Goal: Information Seeking & Learning: Learn about a topic

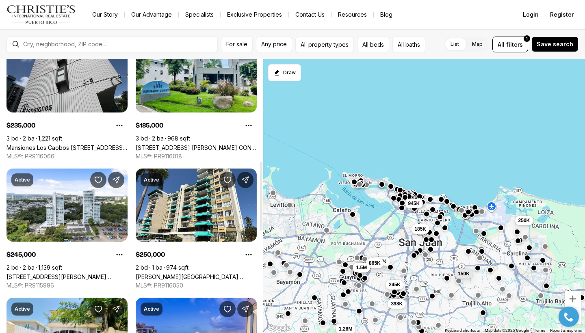
scroll to position [469, 0]
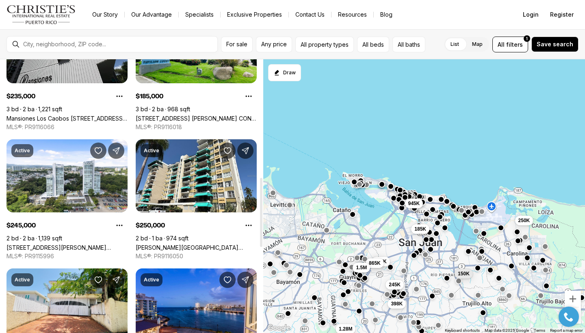
drag, startPoint x: 261, startPoint y: 124, endPoint x: 254, endPoint y: 242, distance: 118.1
click at [260, 242] on div at bounding box center [261, 212] width 2 height 69
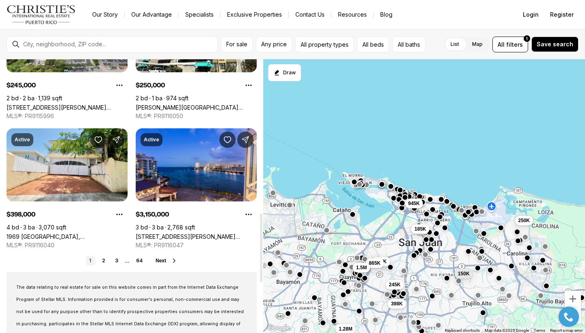
scroll to position [610, 0]
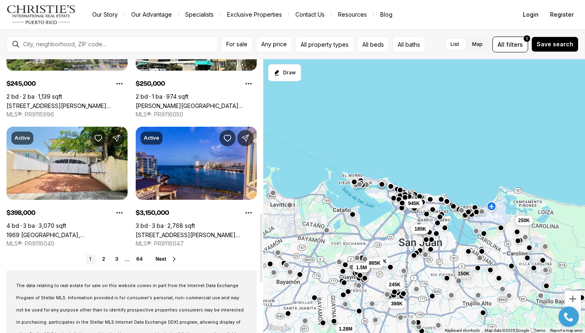
drag, startPoint x: 262, startPoint y: 241, endPoint x: 256, endPoint y: 276, distance: 36.2
click at [260, 276] on div at bounding box center [261, 248] width 2 height 69
click at [159, 260] on span "Next" at bounding box center [161, 259] width 11 height 6
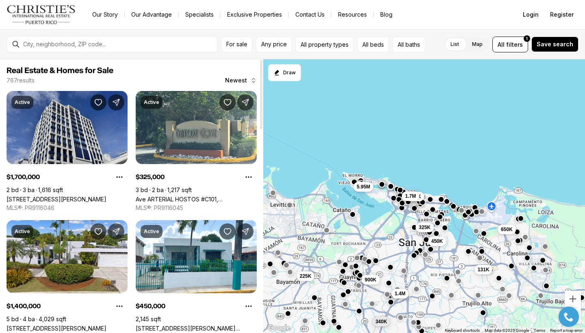
click at [29, 49] on div at bounding box center [118, 44] width 197 height 14
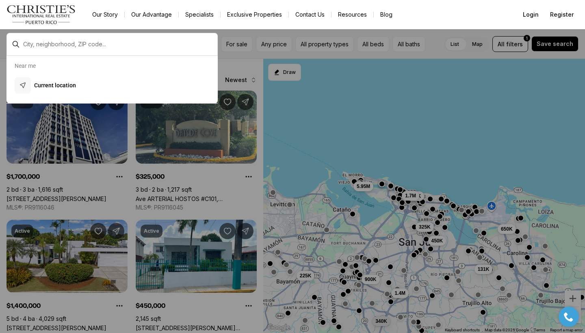
click at [35, 36] on div at bounding box center [112, 44] width 211 height 23
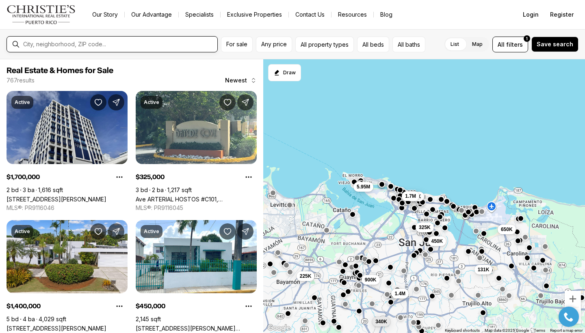
click at [36, 46] on input "text" at bounding box center [118, 44] width 191 height 7
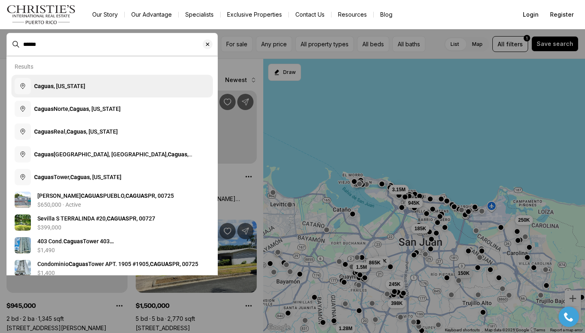
drag, startPoint x: 43, startPoint y: 35, endPoint x: 71, endPoint y: 86, distance: 57.9
click at [71, 86] on span "Caguas , Puerto Rico" at bounding box center [59, 86] width 51 height 7
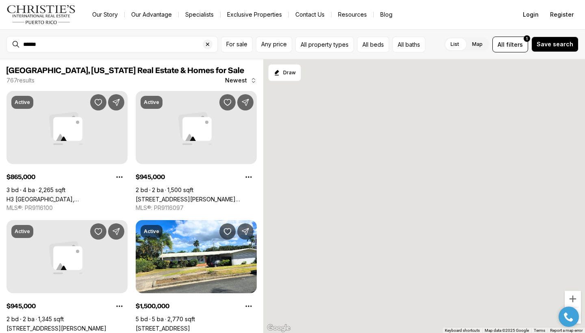
type input "**********"
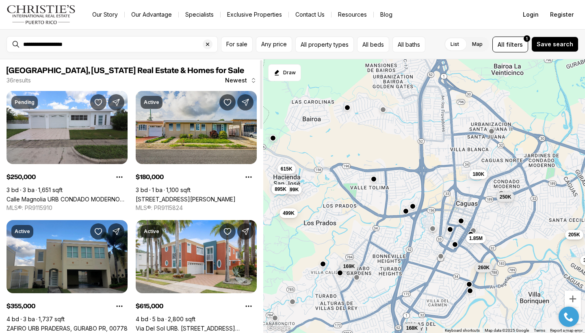
click at [180, 196] on link "[STREET_ADDRESS][PERSON_NAME]" at bounding box center [186, 199] width 100 height 7
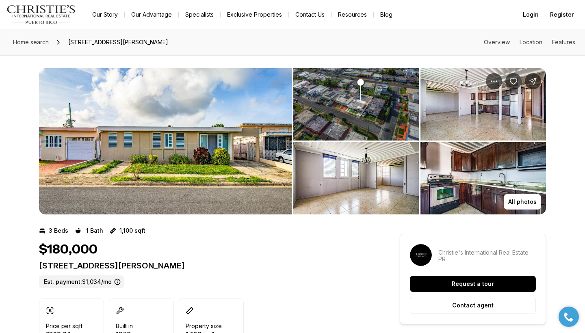
click at [346, 182] on img "View image gallery" at bounding box center [356, 178] width 126 height 72
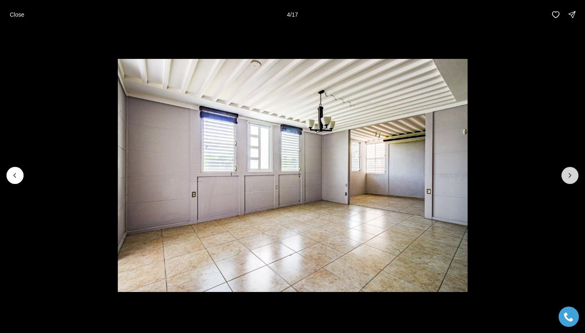
click at [570, 181] on button "Next slide" at bounding box center [570, 175] width 17 height 17
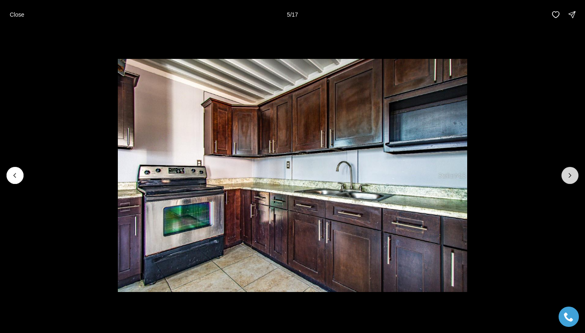
click at [570, 181] on button "Next slide" at bounding box center [570, 175] width 17 height 17
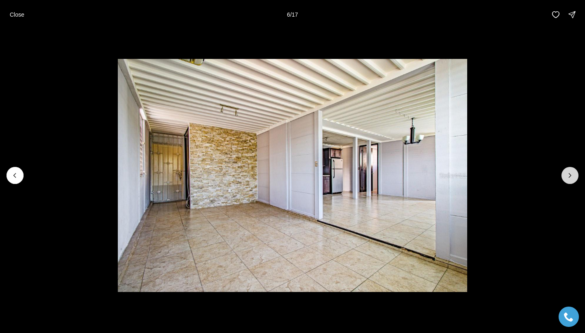
click at [570, 181] on button "Next slide" at bounding box center [570, 175] width 17 height 17
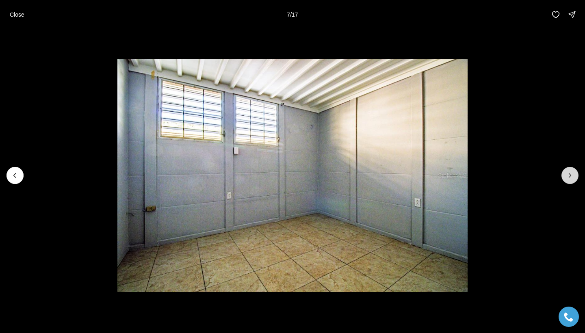
click at [570, 181] on button "Next slide" at bounding box center [570, 175] width 17 height 17
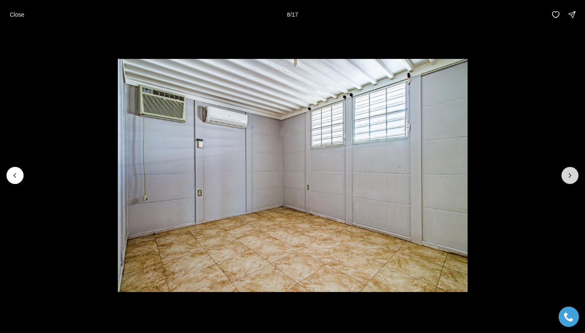
click at [570, 181] on button "Next slide" at bounding box center [570, 175] width 17 height 17
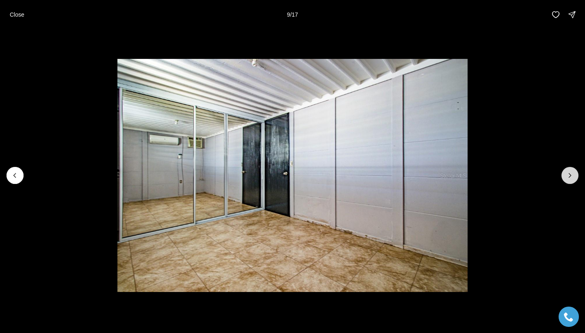
click at [570, 181] on button "Next slide" at bounding box center [570, 175] width 17 height 17
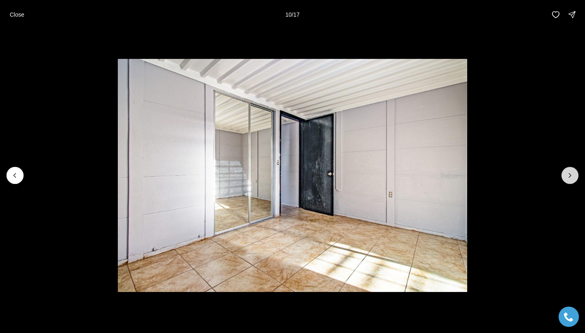
click at [570, 181] on button "Next slide" at bounding box center [570, 175] width 17 height 17
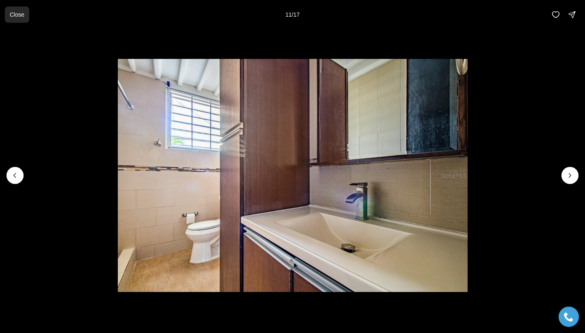
click at [19, 17] on p "Close" at bounding box center [17, 14] width 15 height 7
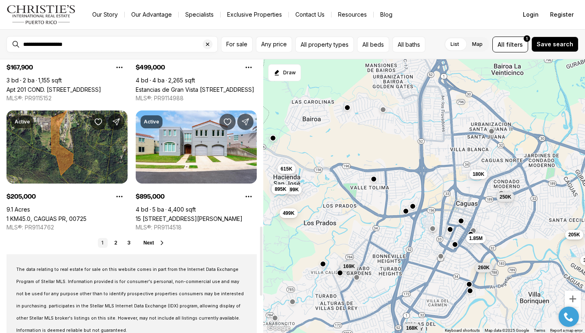
scroll to position [662, 0]
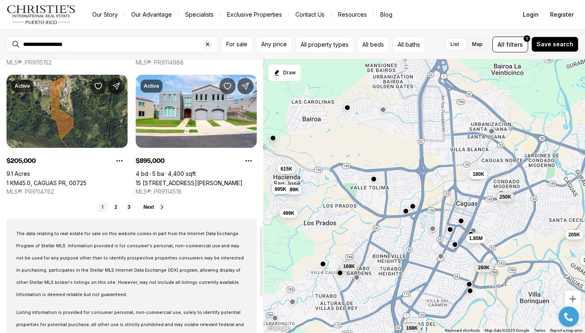
drag, startPoint x: 261, startPoint y: 75, endPoint x: 260, endPoint y: 241, distance: 166.6
click at [260, 241] on div at bounding box center [261, 261] width 2 height 69
click at [117, 207] on link "2" at bounding box center [116, 207] width 10 height 10
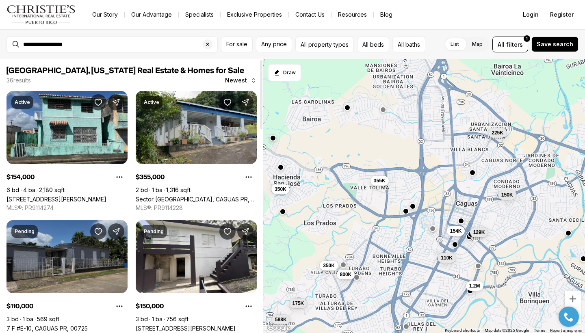
click at [50, 325] on link "7 F #E-10, CAGUAS PR, 00725" at bounding box center [47, 328] width 81 height 7
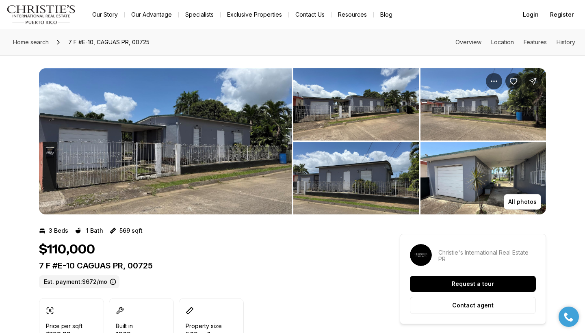
click at [347, 104] on img "View image gallery" at bounding box center [356, 104] width 126 height 72
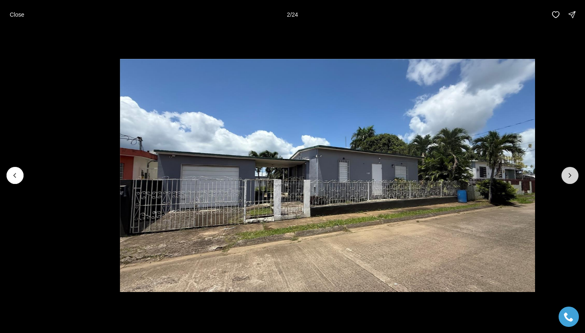
click at [574, 181] on button "Next slide" at bounding box center [570, 175] width 17 height 17
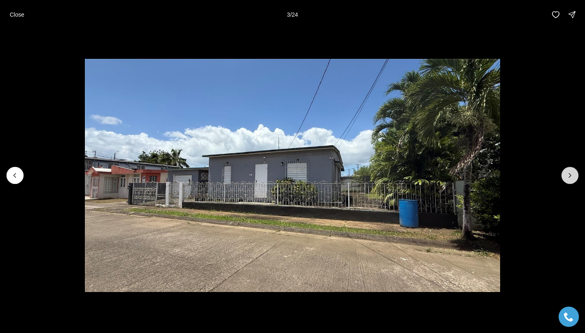
click at [574, 181] on button "Next slide" at bounding box center [570, 175] width 17 height 17
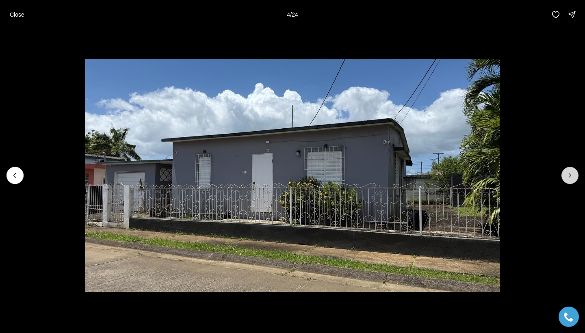
click at [574, 182] on button "Next slide" at bounding box center [570, 175] width 17 height 17
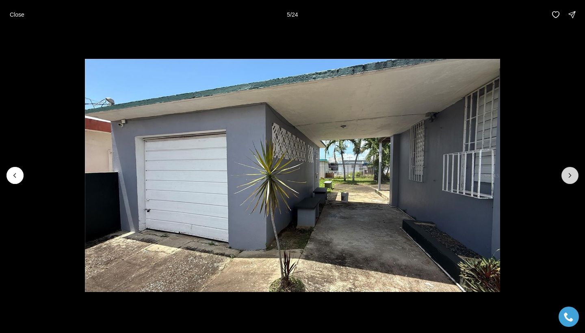
click at [574, 182] on button "Next slide" at bounding box center [570, 175] width 17 height 17
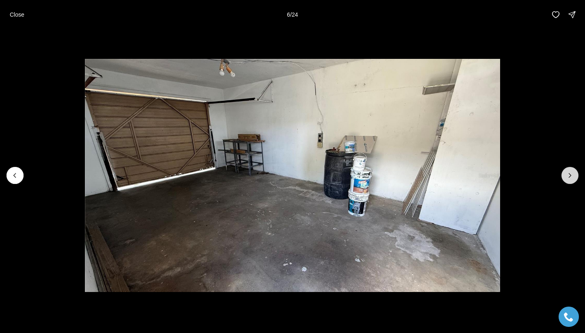
click at [574, 182] on button "Next slide" at bounding box center [570, 175] width 17 height 17
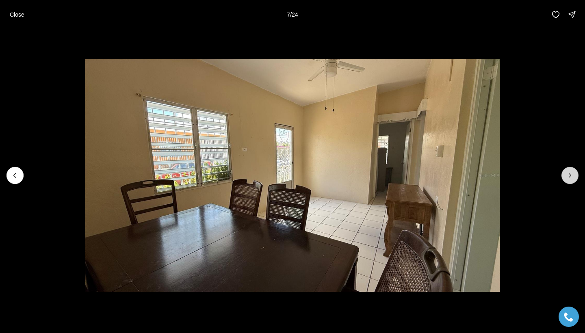
click at [574, 182] on button "Next slide" at bounding box center [570, 175] width 17 height 17
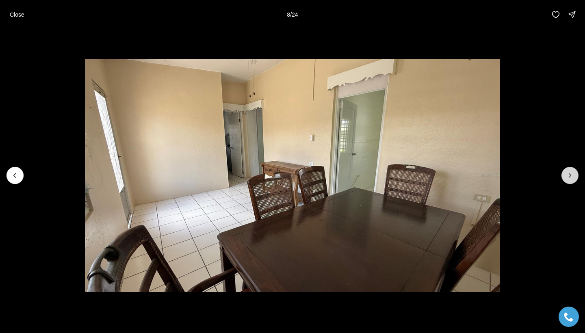
click at [574, 182] on button "Next slide" at bounding box center [570, 175] width 17 height 17
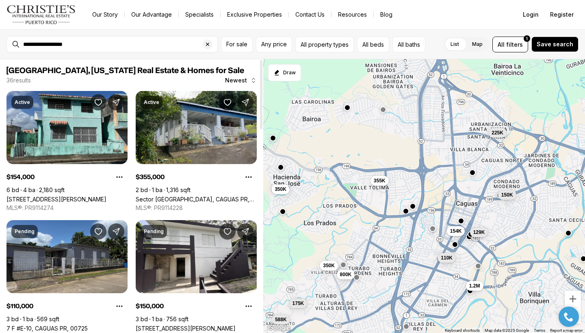
click at [261, 233] on div at bounding box center [261, 196] width 4 height 274
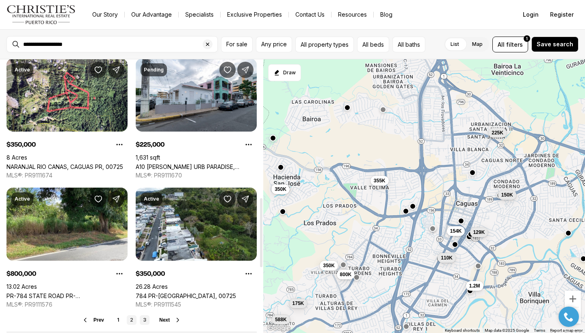
click at [144, 316] on link "3" at bounding box center [145, 320] width 10 height 10
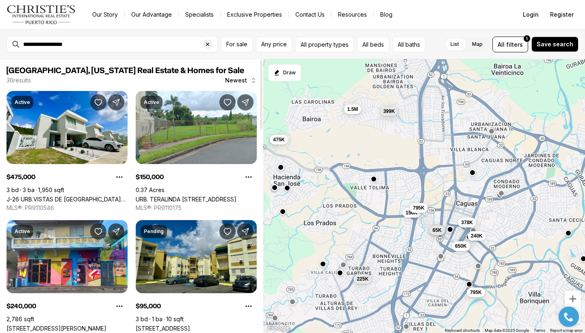
click at [260, 217] on div at bounding box center [261, 196] width 4 height 274
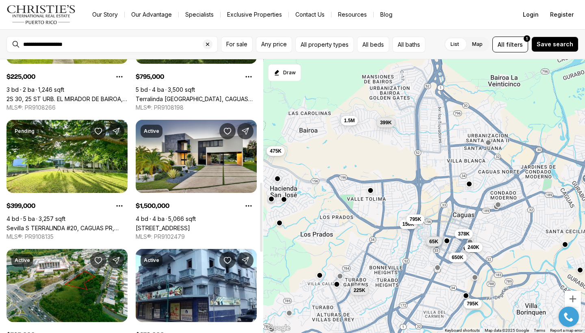
drag, startPoint x: 263, startPoint y: 223, endPoint x: 260, endPoint y: 247, distance: 25.0
click at [260, 247] on div "[GEOGRAPHIC_DATA], [US_STATE] Real Estate & Homes for Sale 36 results Newest Ac…" at bounding box center [292, 196] width 585 height 274
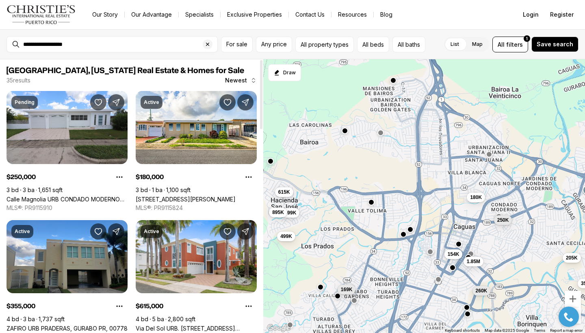
drag, startPoint x: 261, startPoint y: 250, endPoint x: 262, endPoint y: 281, distance: 30.9
click at [261, 278] on div at bounding box center [261, 196] width 4 height 274
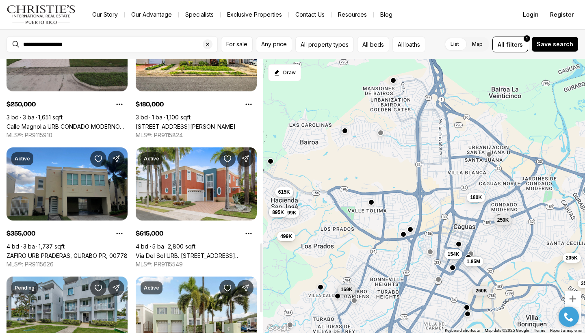
click at [261, 113] on div at bounding box center [261, 196] width 4 height 274
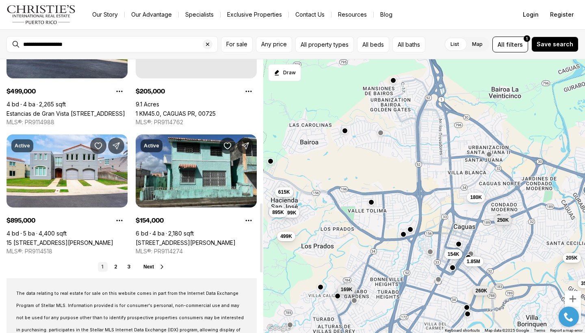
scroll to position [609, 0]
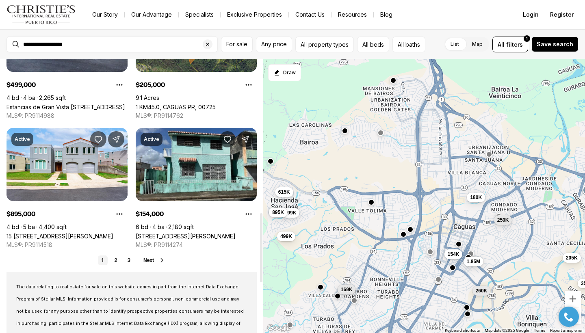
drag, startPoint x: 261, startPoint y: 113, endPoint x: 252, endPoint y: 248, distance: 135.2
click at [260, 248] on div at bounding box center [261, 247] width 2 height 69
click at [148, 263] on span "Next" at bounding box center [148, 261] width 11 height 6
